Goal: Transaction & Acquisition: Purchase product/service

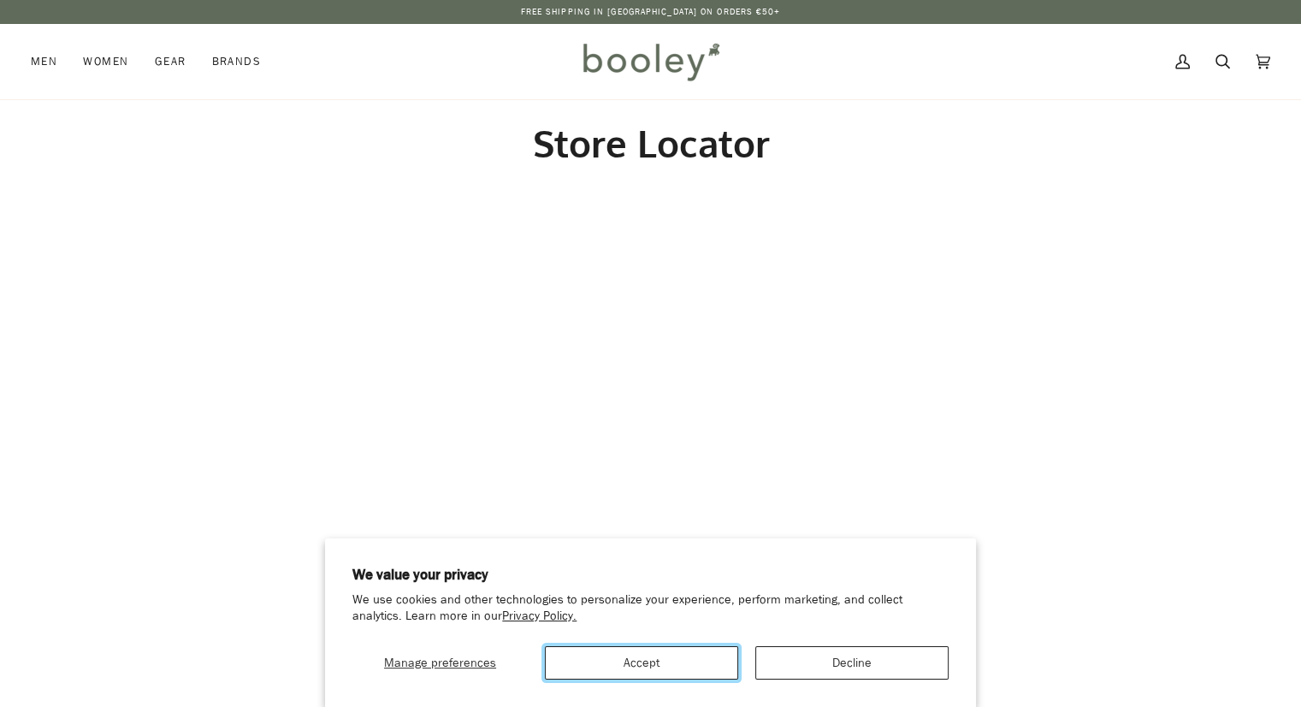
click at [680, 673] on button "Accept" at bounding box center [641, 662] width 193 height 33
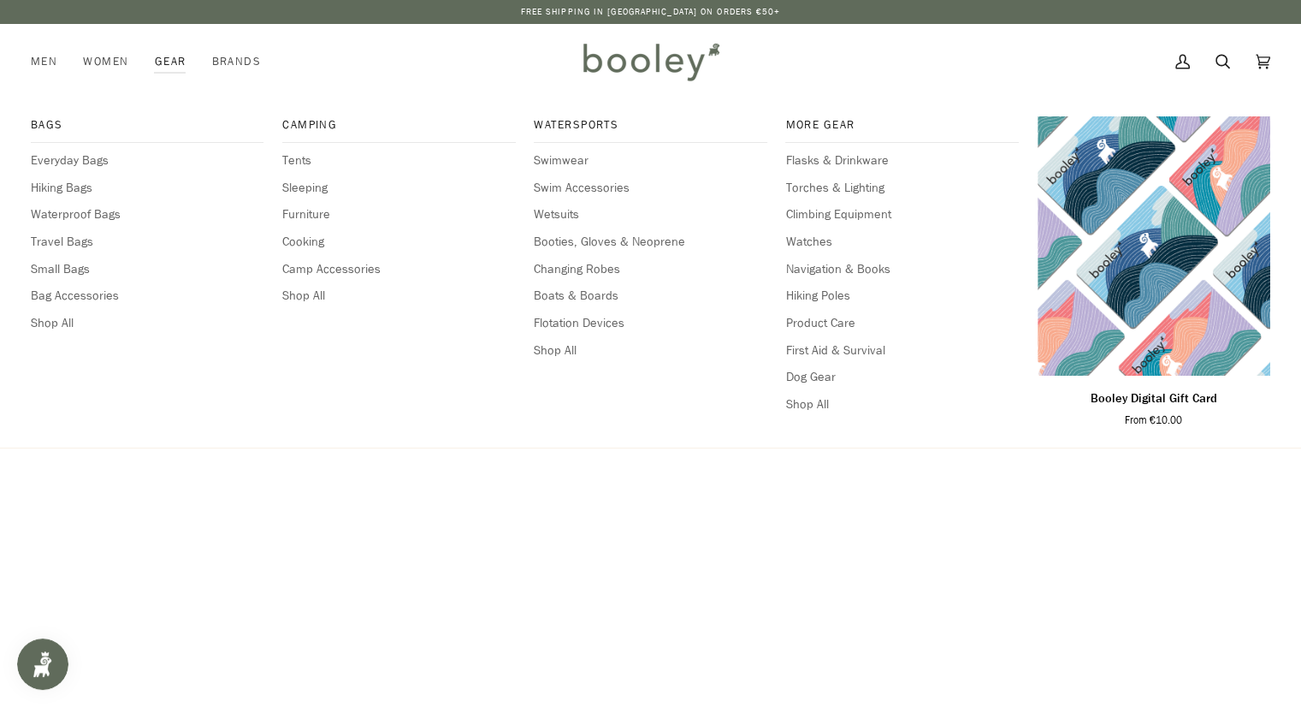
click at [164, 64] on link "Gear" at bounding box center [170, 61] width 57 height 75
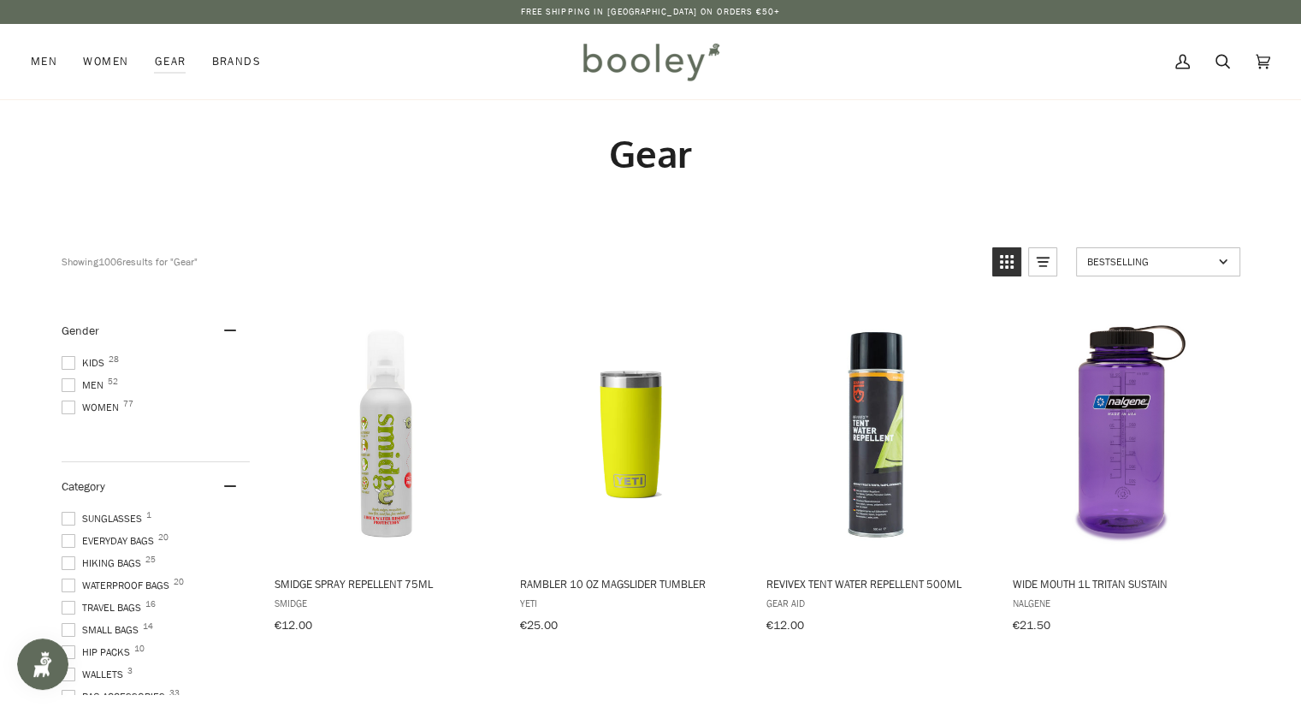
click at [71, 382] on span at bounding box center [69, 385] width 14 height 14
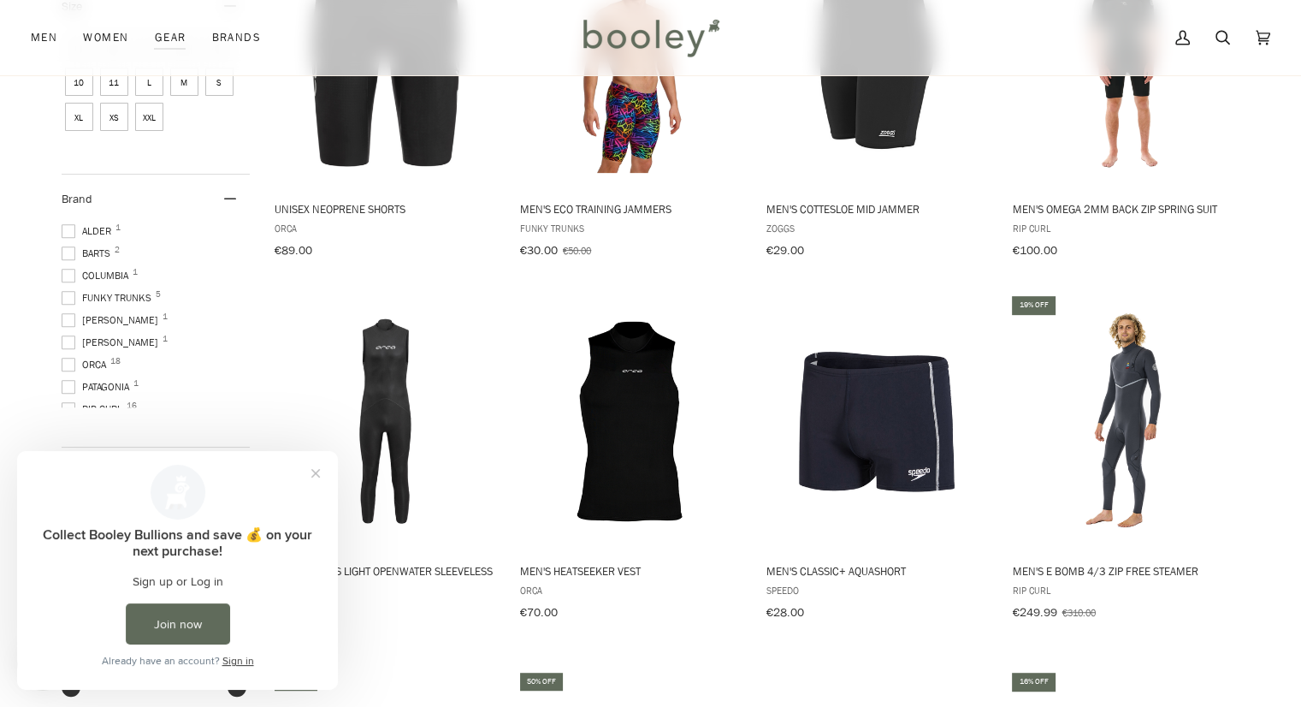
scroll to position [736, 0]
click at [315, 475] on button "Close prompt" at bounding box center [315, 473] width 31 height 31
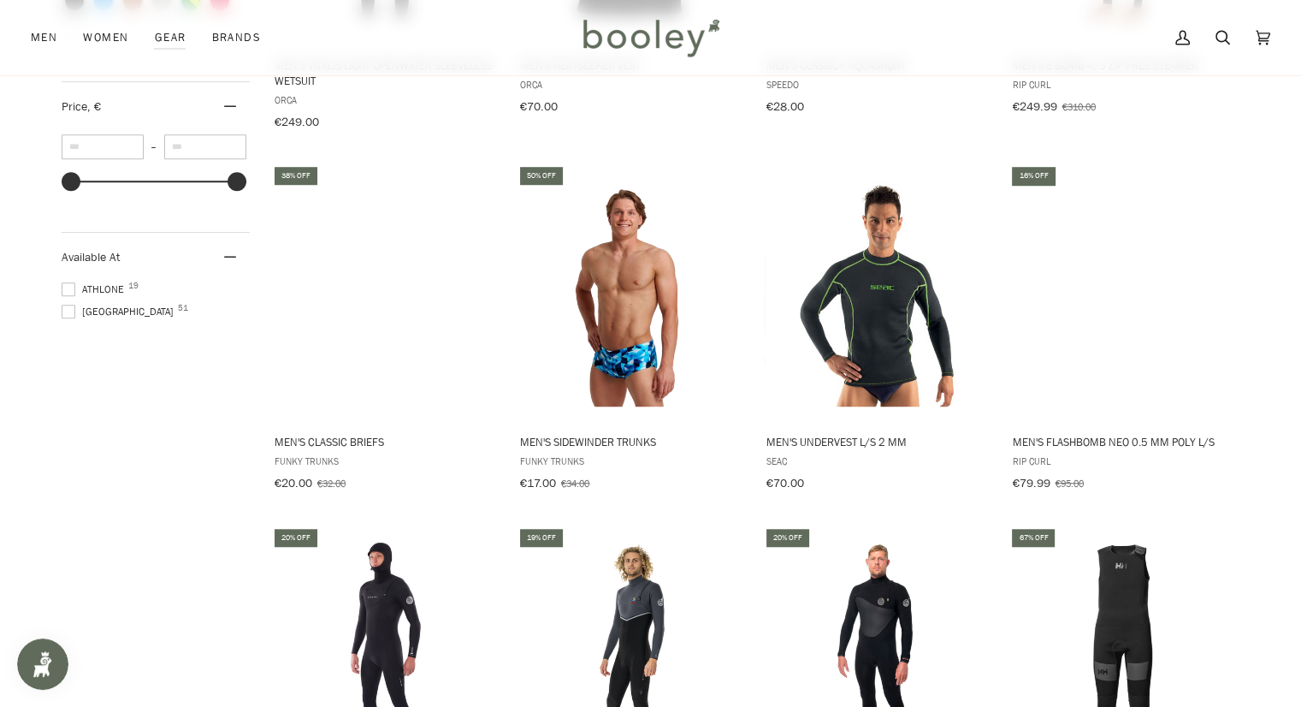
scroll to position [1241, 0]
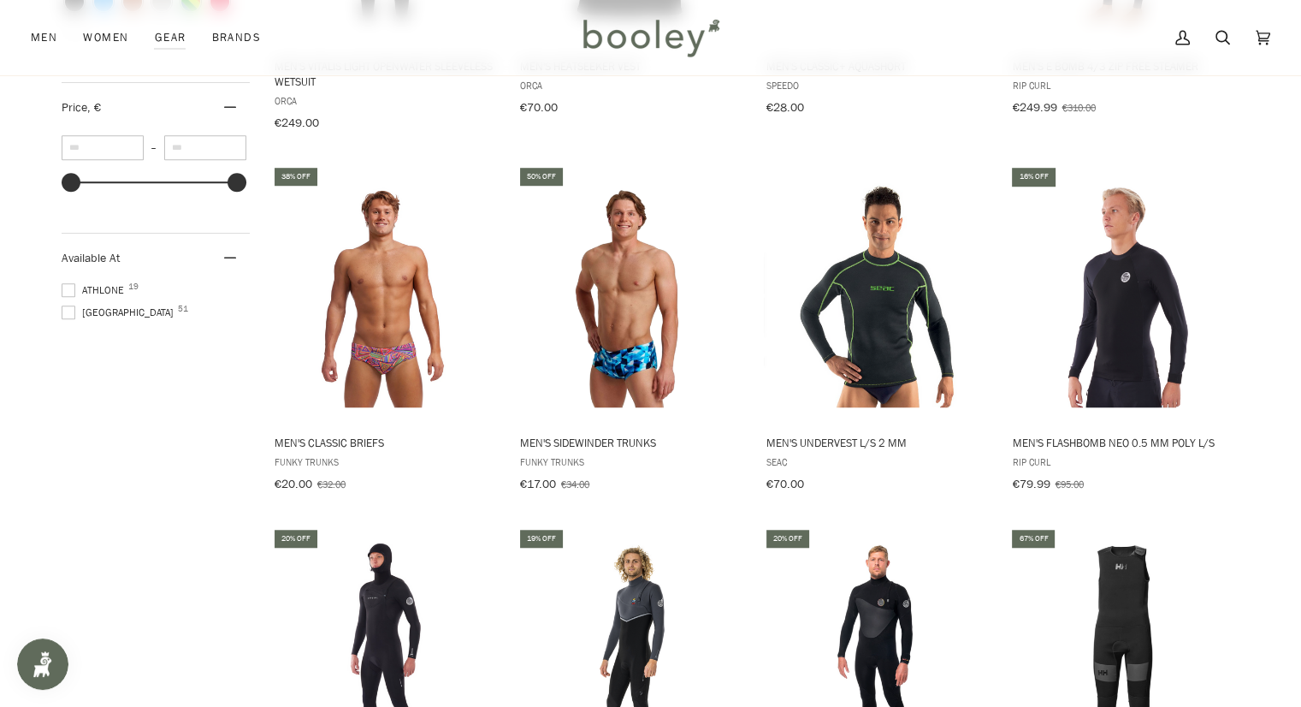
click at [65, 297] on span at bounding box center [69, 290] width 14 height 14
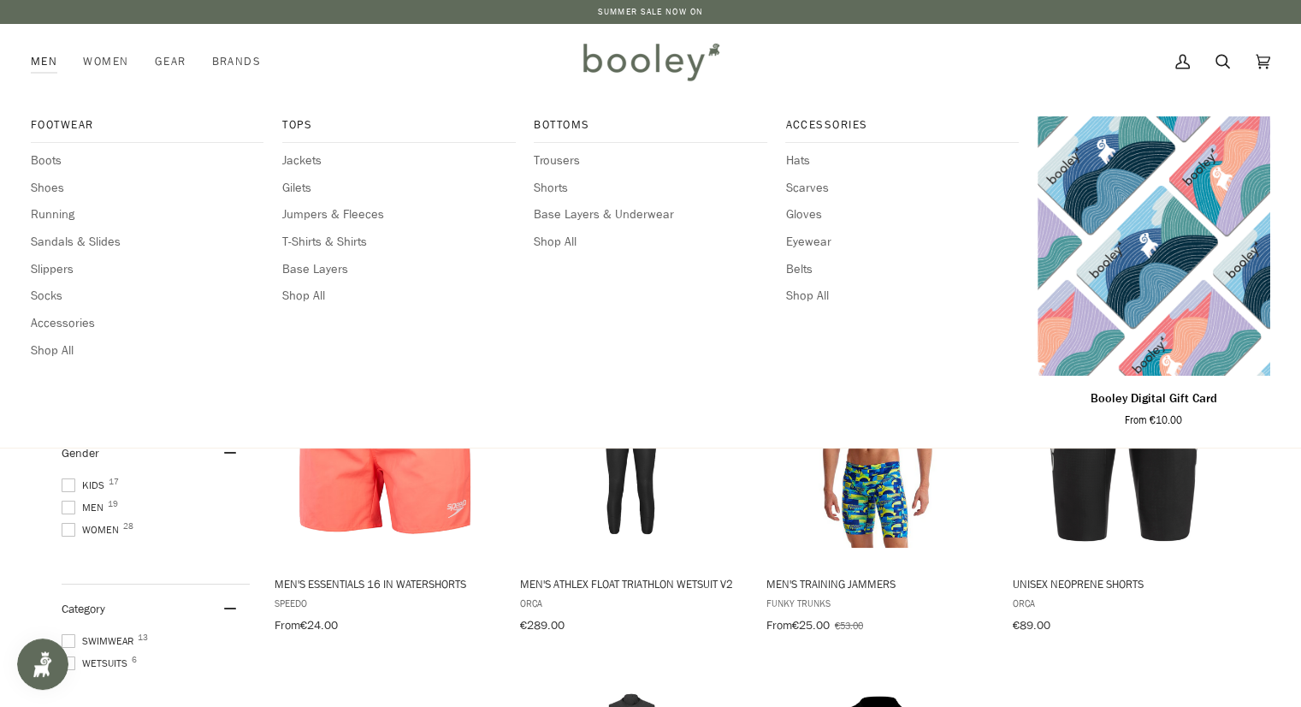
click at [34, 68] on link "Men" at bounding box center [50, 61] width 39 height 75
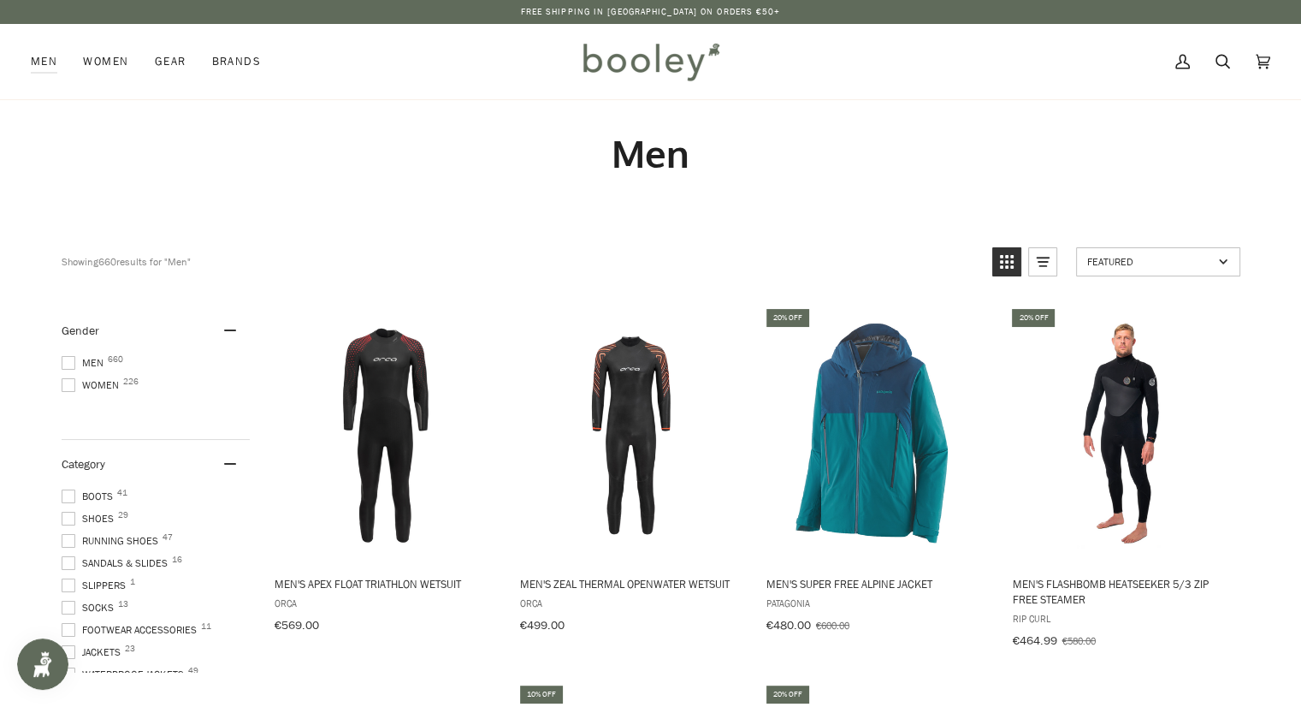
click at [70, 365] on span at bounding box center [69, 363] width 14 height 14
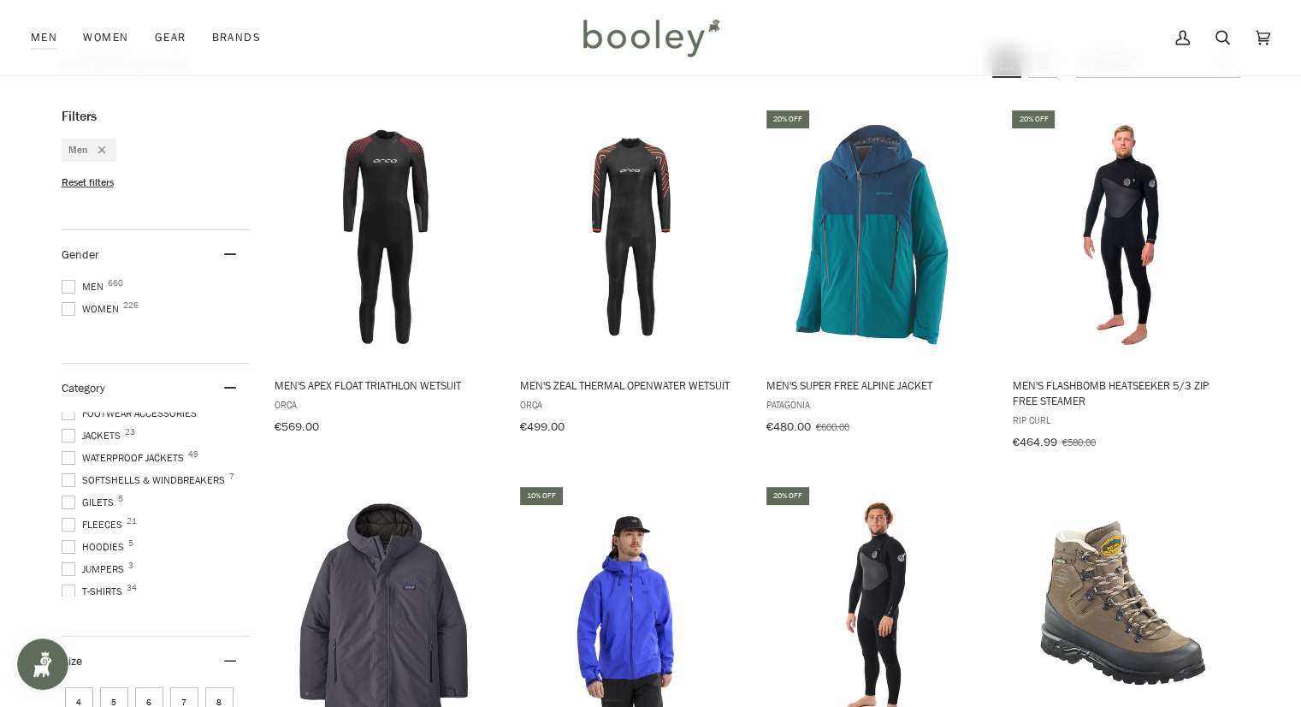
scroll to position [127, 0]
click at [145, 465] on span "Waterproof Jackets 49" at bounding box center [125, 471] width 127 height 15
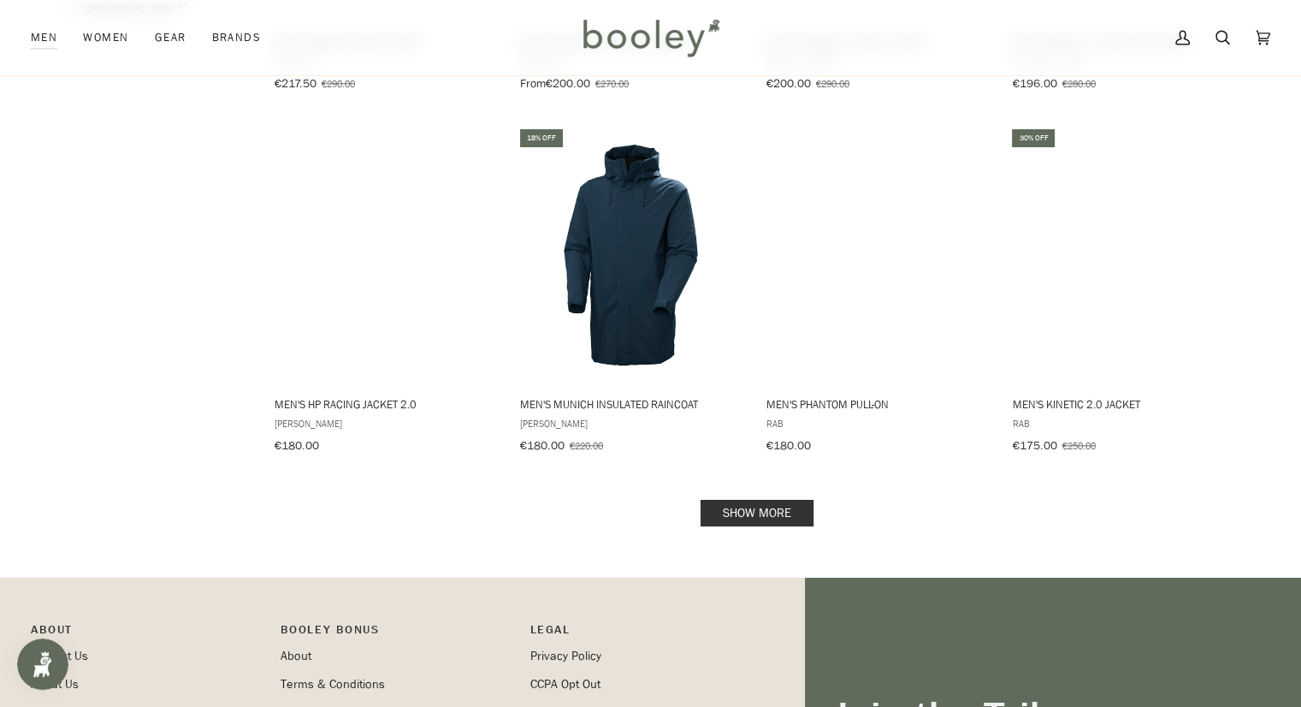
scroll to position [1636, 0]
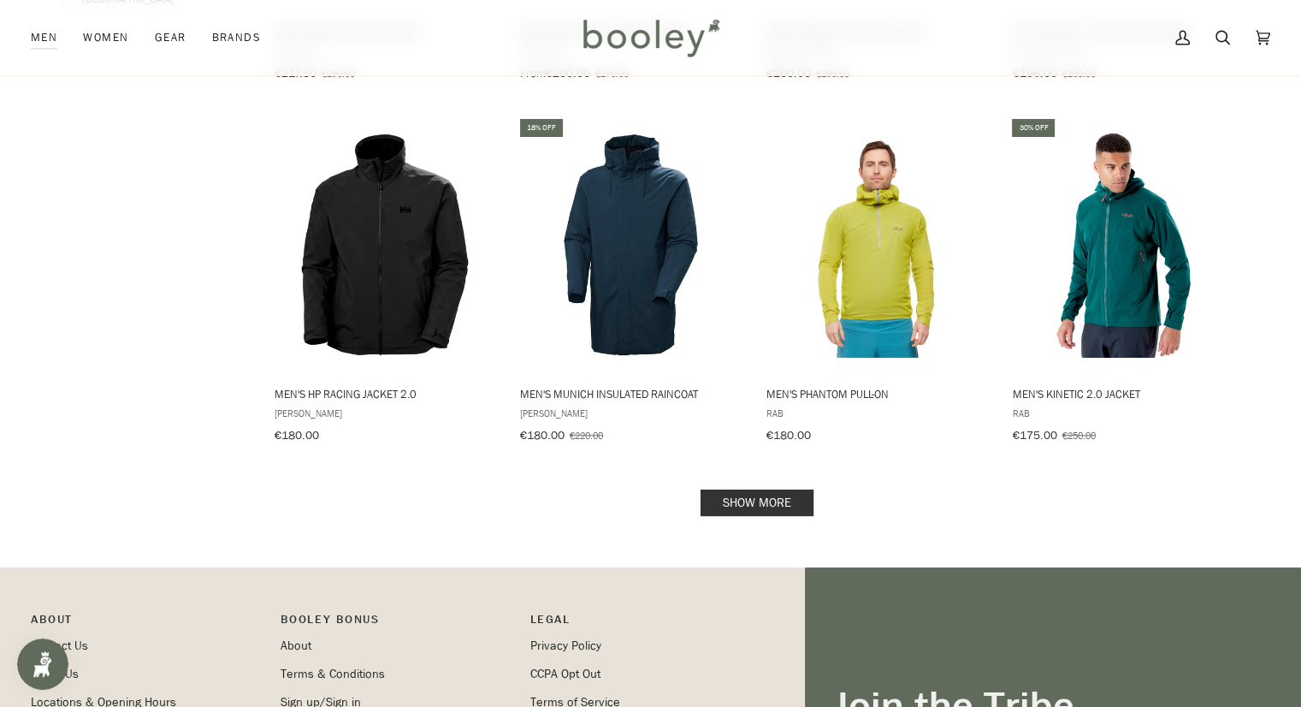
click at [743, 497] on link "Show more" at bounding box center [757, 502] width 113 height 27
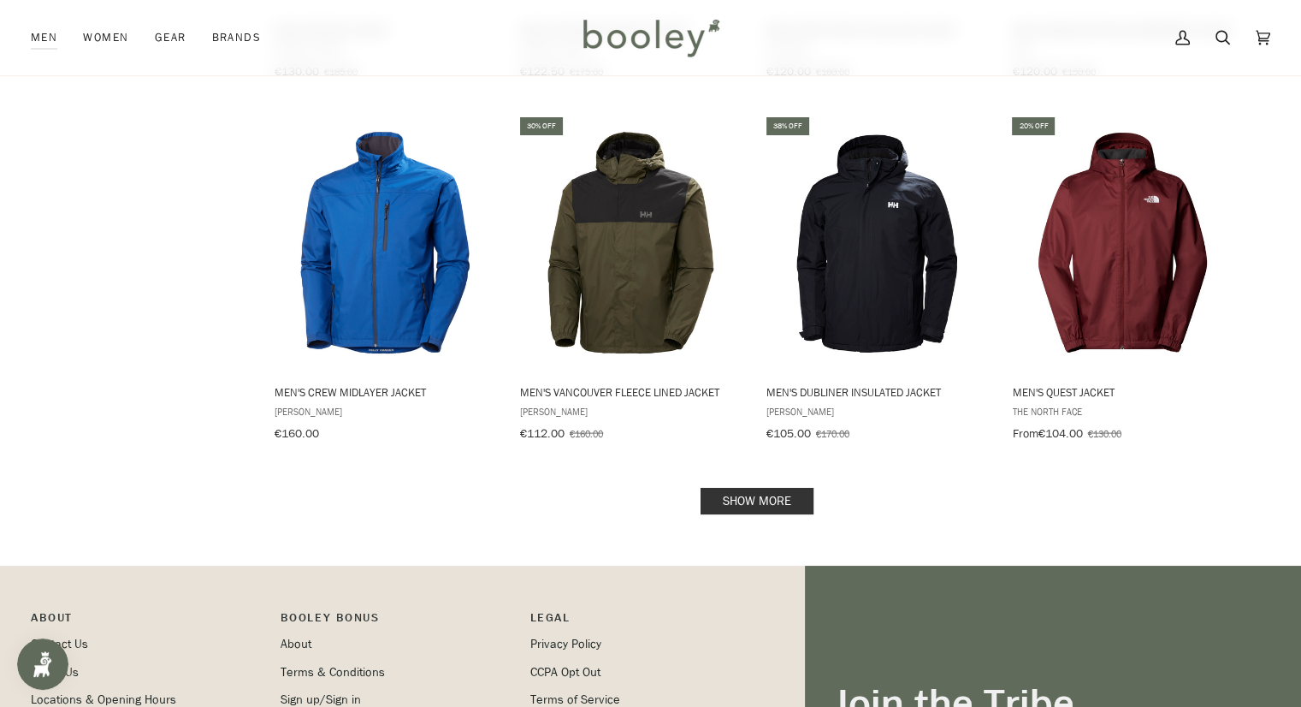
scroll to position [3477, 0]
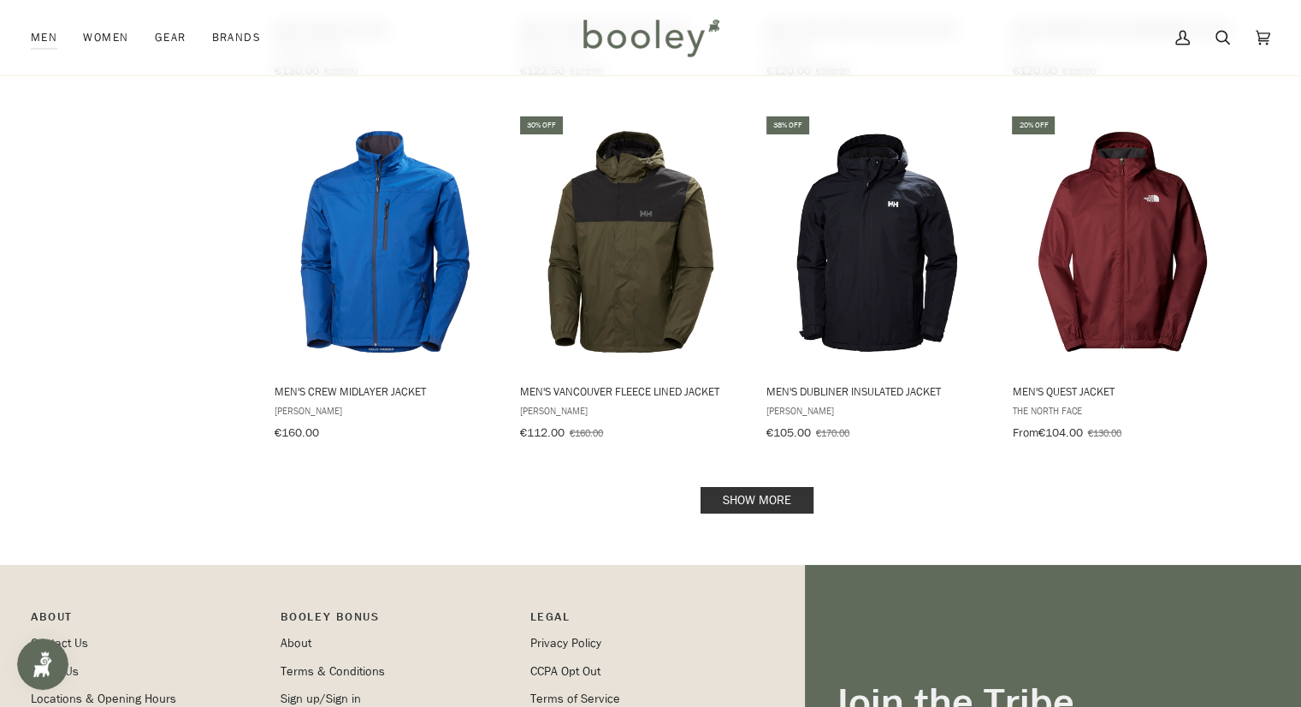
click at [768, 487] on link "Show more" at bounding box center [757, 500] width 113 height 27
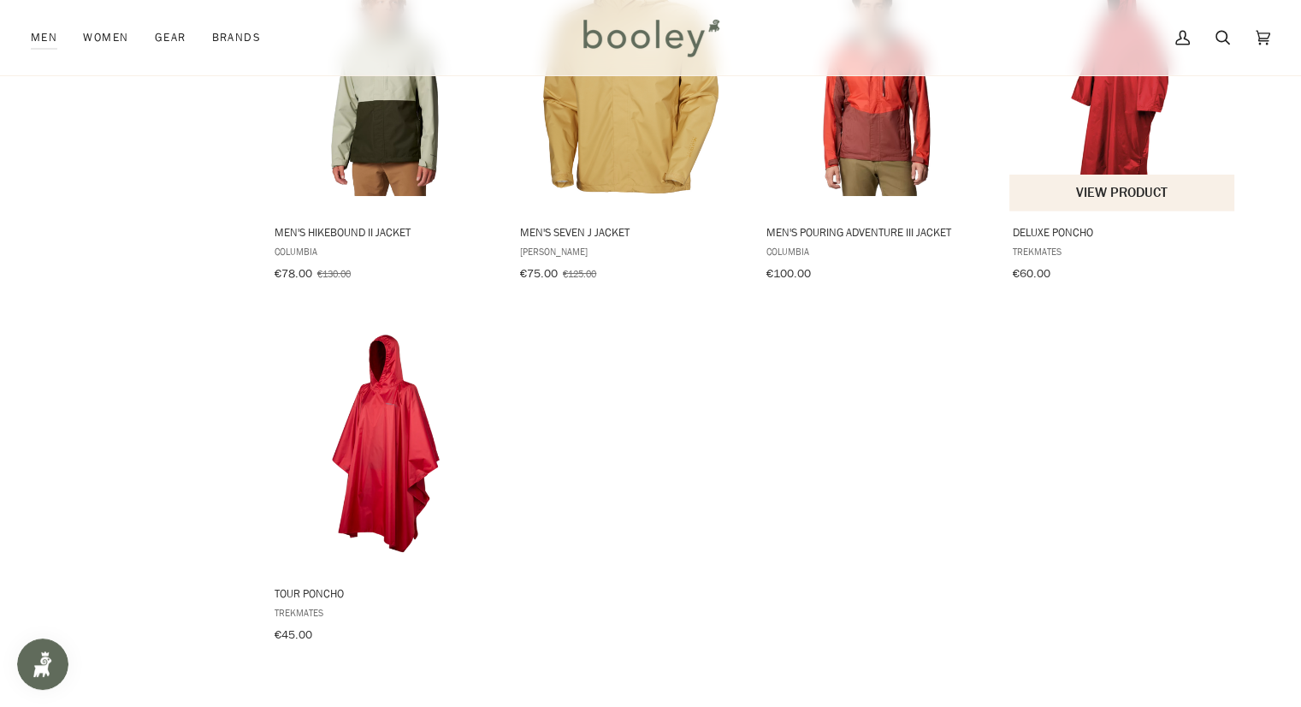
scroll to position [4374, 0]
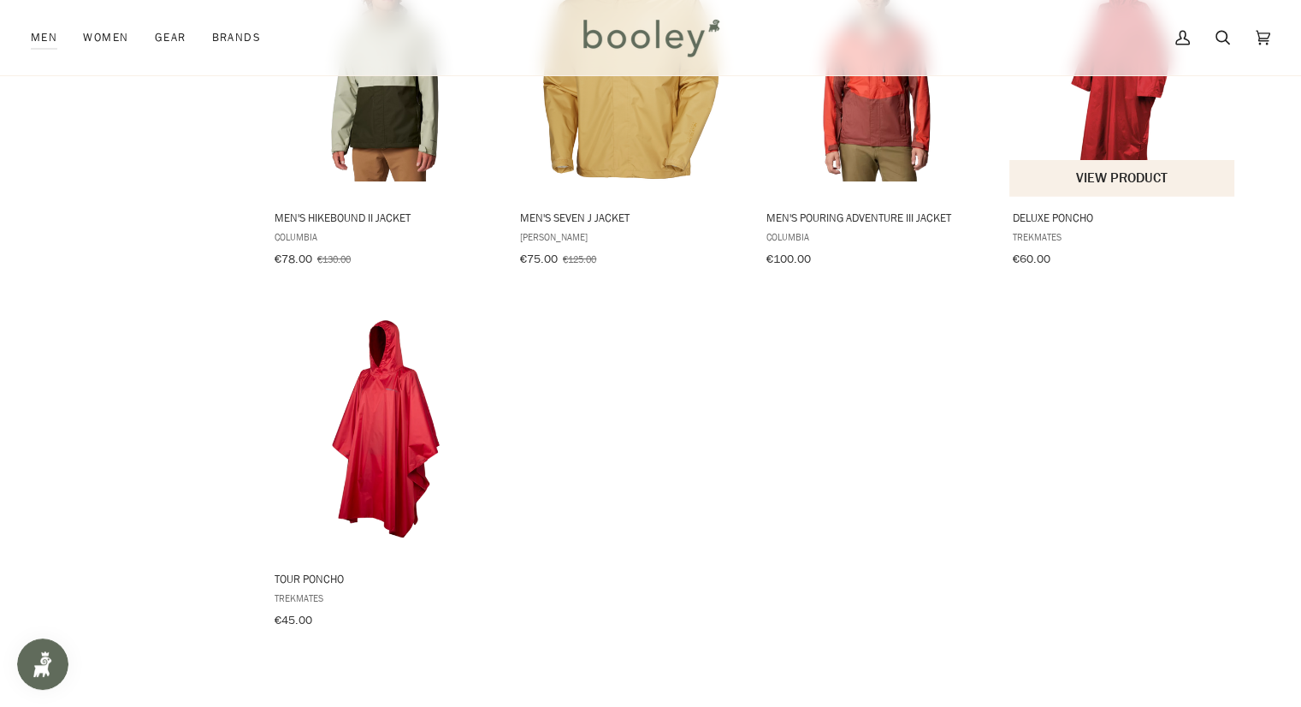
click at [1105, 160] on button "View product" at bounding box center [1122, 178] width 225 height 37
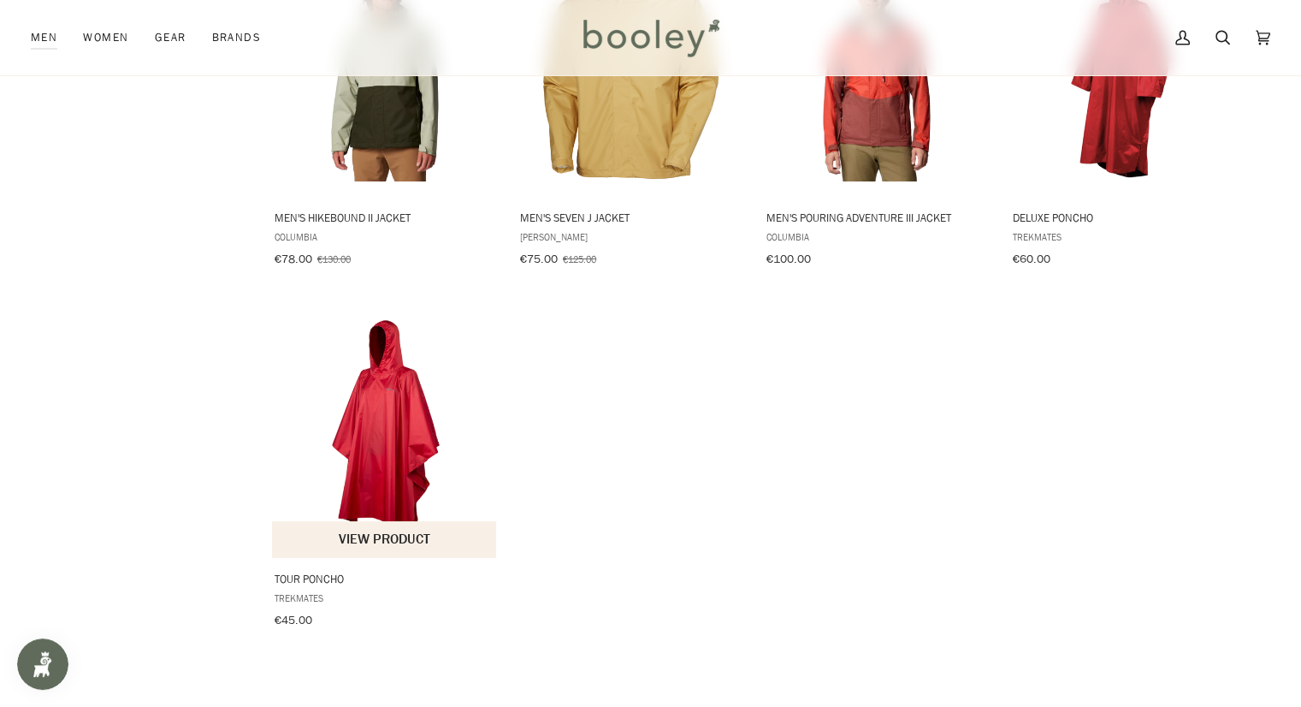
click at [379, 418] on img "Tour Poncho" at bounding box center [385, 430] width 227 height 227
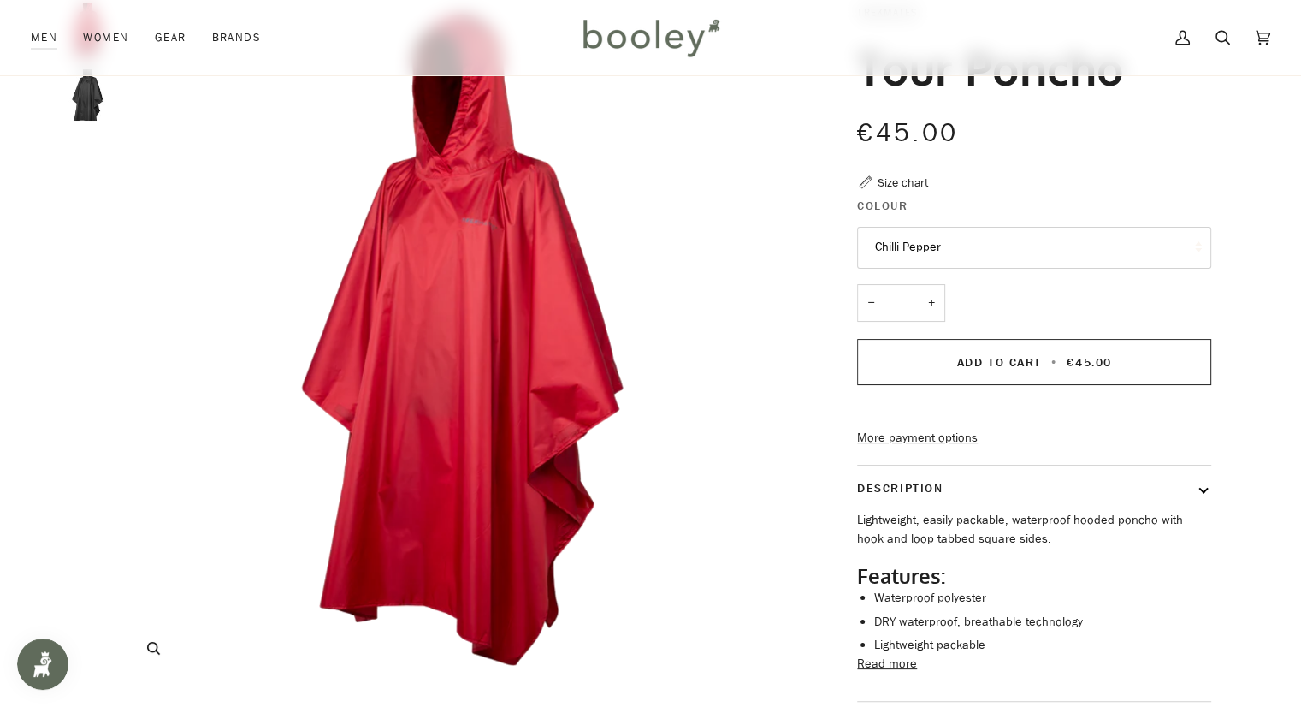
scroll to position [120, 0]
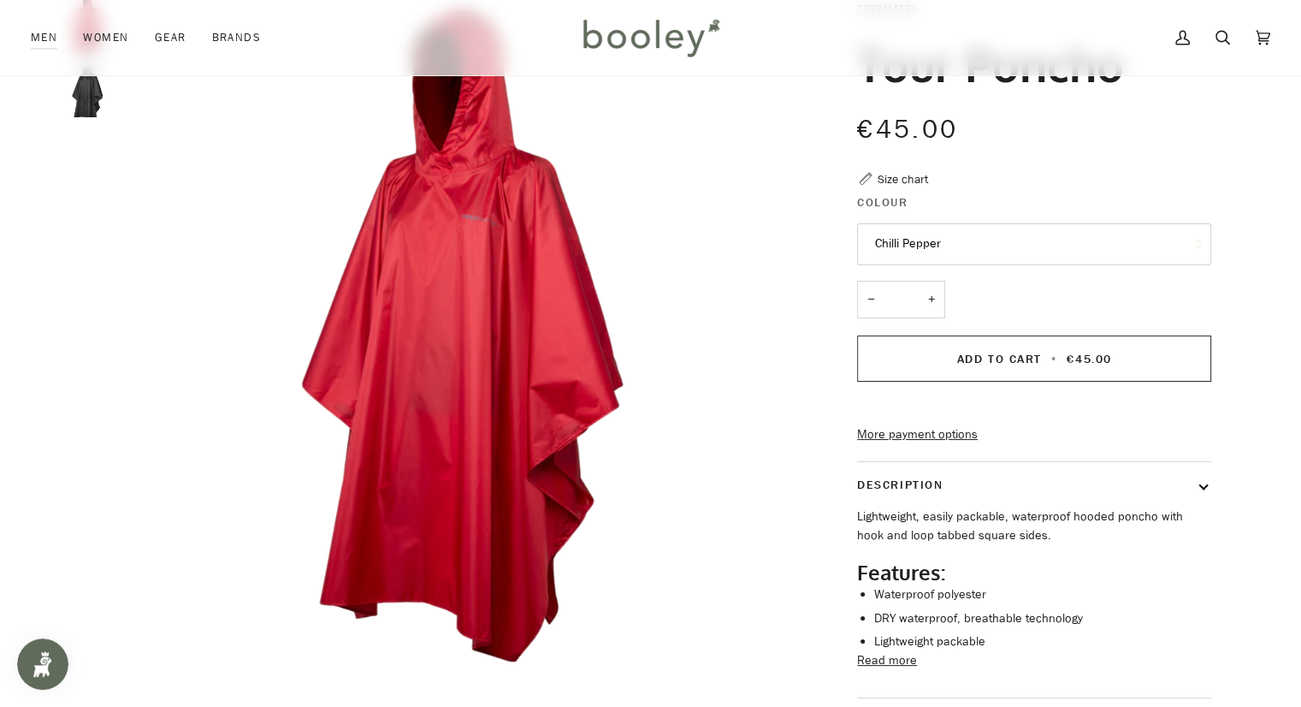
click at [74, 98] on img "Tour Poncho" at bounding box center [87, 91] width 51 height 51
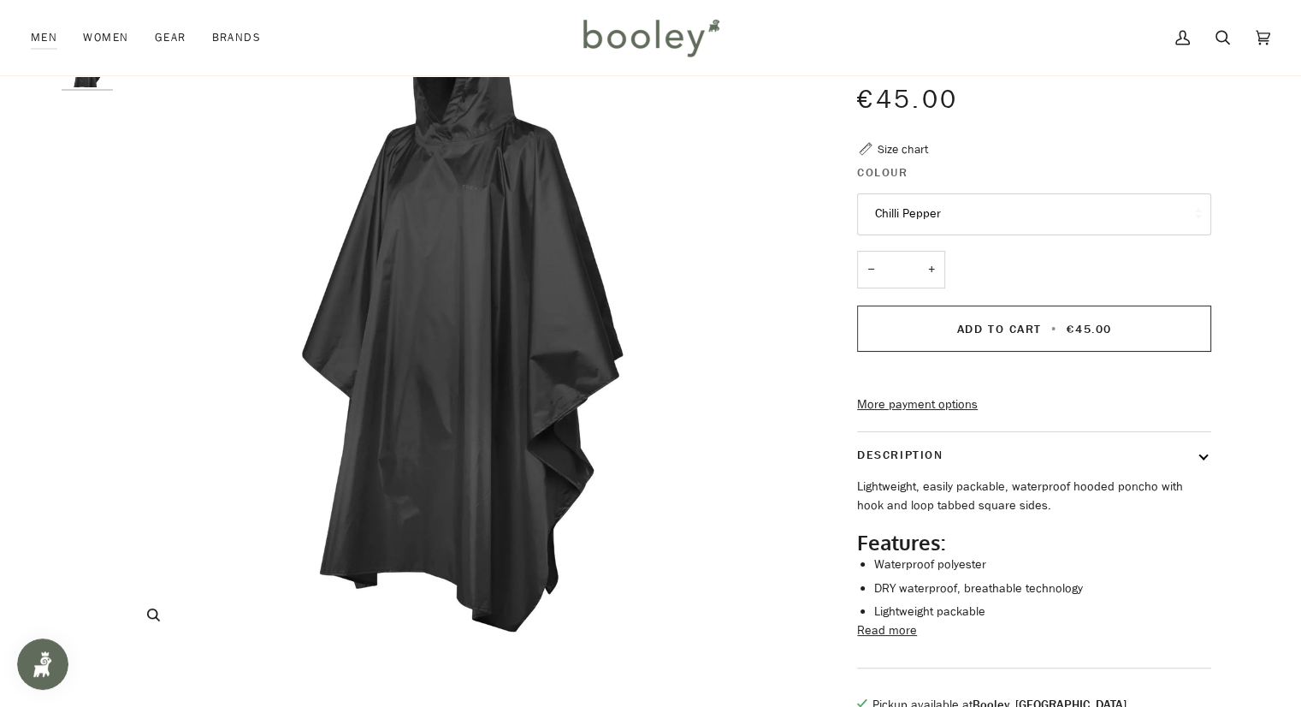
scroll to position [0, 0]
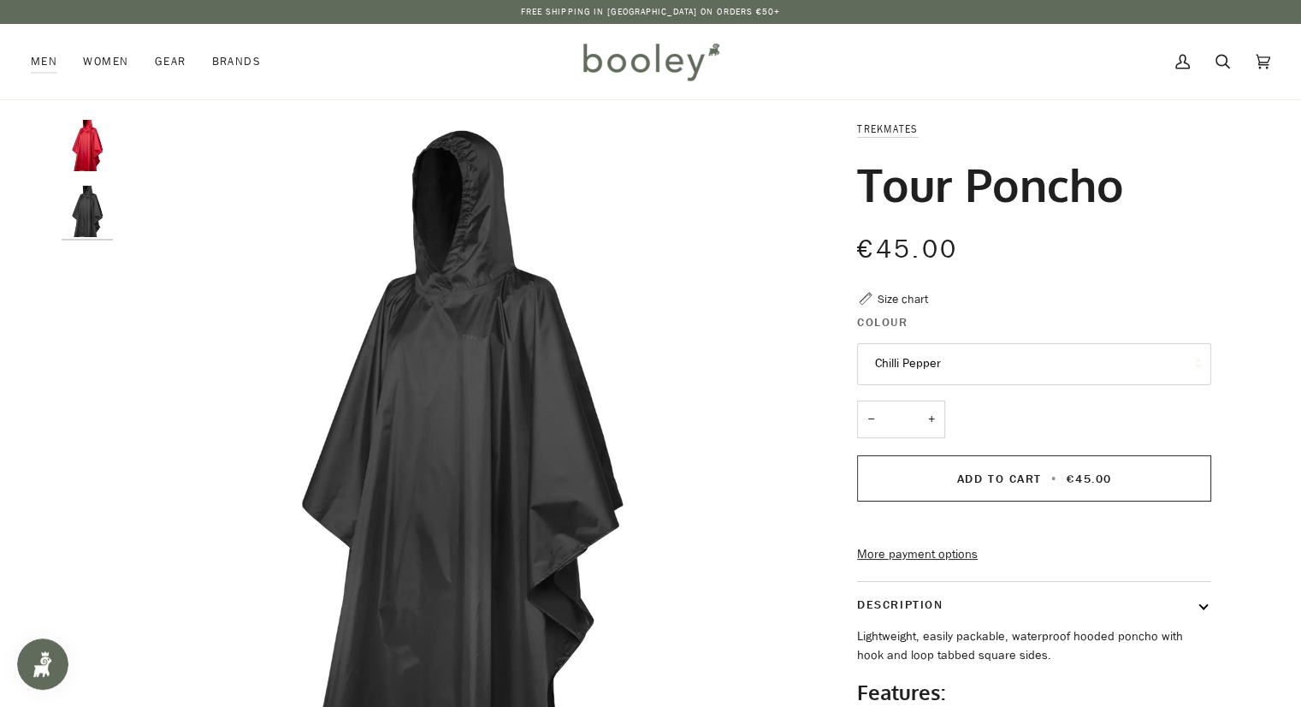
drag, startPoint x: 934, startPoint y: 343, endPoint x: 999, endPoint y: 364, distance: 67.4
click at [999, 364] on button "Chilli Pepper" at bounding box center [1034, 364] width 354 height 42
click at [657, 237] on img "Tour Poncho" at bounding box center [460, 458] width 677 height 677
